Goal: Find specific page/section: Find specific page/section

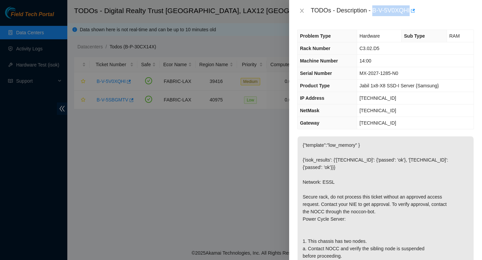
scroll to position [106, 0]
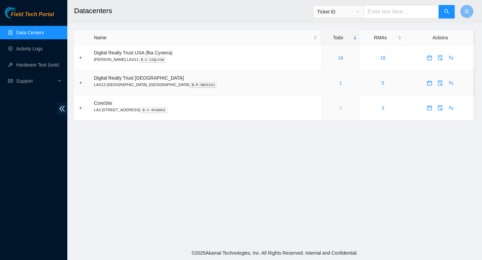
click at [324, 82] on div "1" at bounding box center [340, 82] width 33 height 7
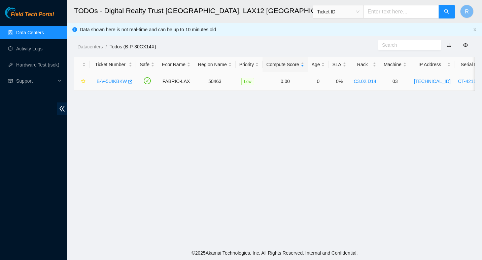
click at [118, 81] on link "B-V-5UIKBKW" at bounding box center [112, 81] width 30 height 5
